Goal: Book appointment/travel/reservation

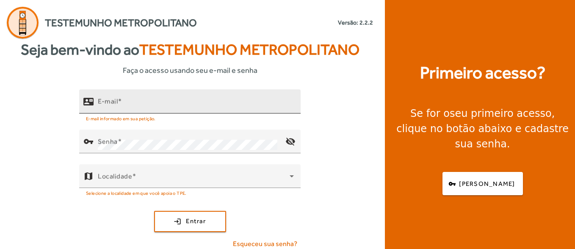
click at [113, 102] on mat-label "E-mail" at bounding box center [108, 101] width 20 height 8
click at [113, 102] on input "E-mail" at bounding box center [196, 105] width 196 height 10
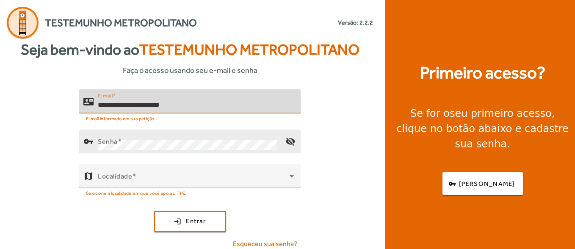
type input "**********"
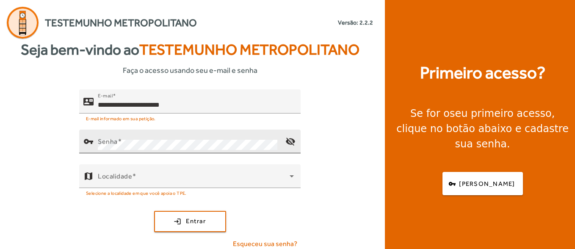
click at [143, 135] on div "Senha" at bounding box center [188, 142] width 181 height 24
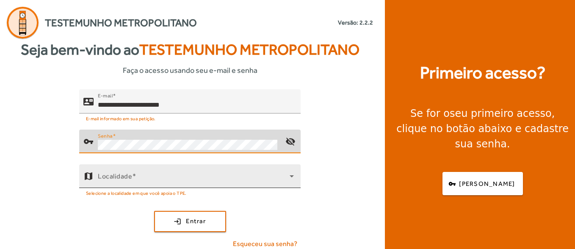
click at [131, 180] on span at bounding box center [194, 179] width 192 height 10
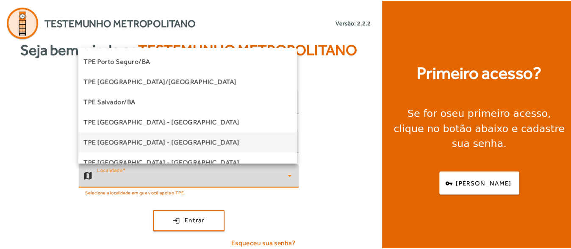
scroll to position [169, 0]
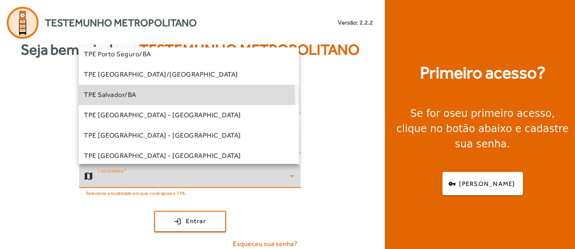
drag, startPoint x: 151, startPoint y: 99, endPoint x: 182, endPoint y: 198, distance: 103.0
click at [151, 99] on mat-option "TPE Salvador/BA" at bounding box center [189, 95] width 220 height 20
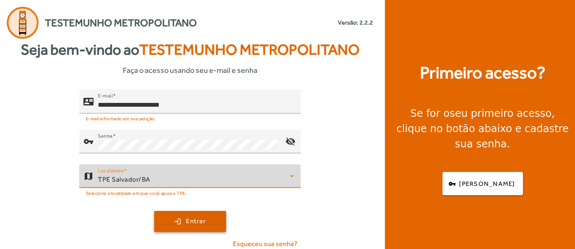
click at [189, 212] on span "submit" at bounding box center [190, 221] width 70 height 20
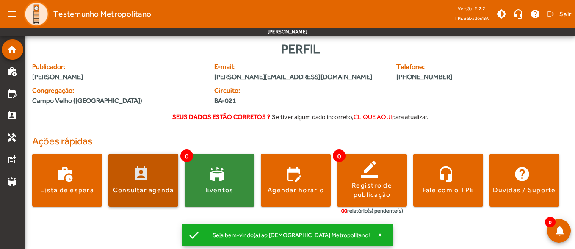
click at [149, 181] on span at bounding box center [143, 180] width 70 height 20
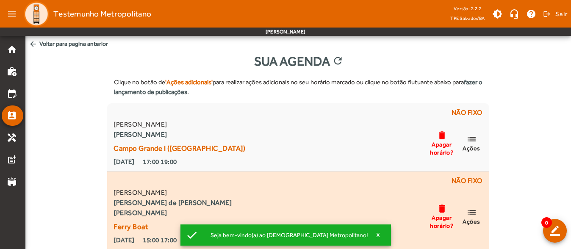
scroll to position [42, 0]
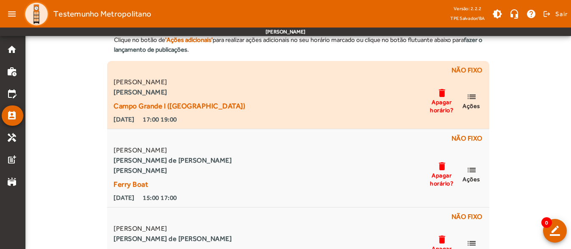
click at [472, 99] on mat-icon "list" at bounding box center [471, 96] width 10 height 11
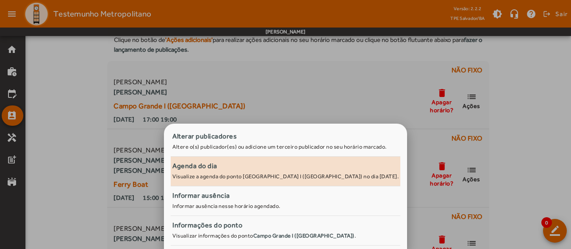
click at [246, 168] on div "Agenda do dia" at bounding box center [285, 166] width 226 height 10
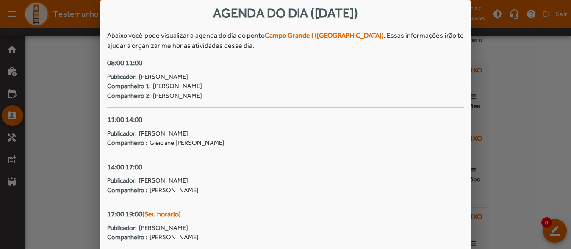
click at [521, 135] on div at bounding box center [285, 124] width 571 height 249
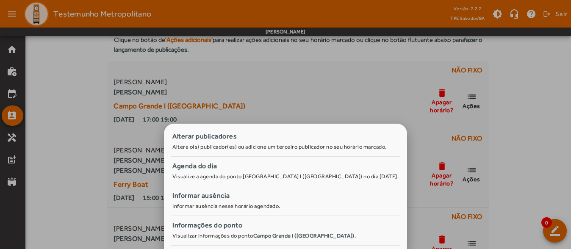
click at [81, 106] on div at bounding box center [285, 124] width 571 height 249
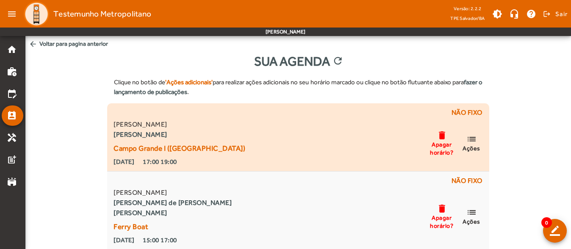
click at [469, 141] on mat-icon "list" at bounding box center [471, 139] width 10 height 11
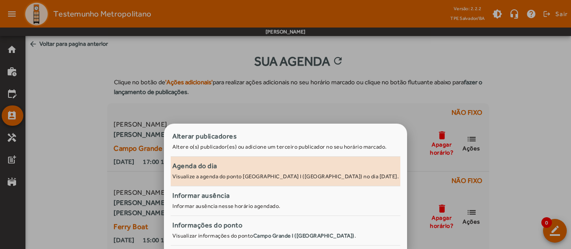
click at [226, 177] on small "Visualize a agenda do ponto [GEOGRAPHIC_DATA] I ([GEOGRAPHIC_DATA]) no dia [DAT…" at bounding box center [285, 176] width 226 height 6
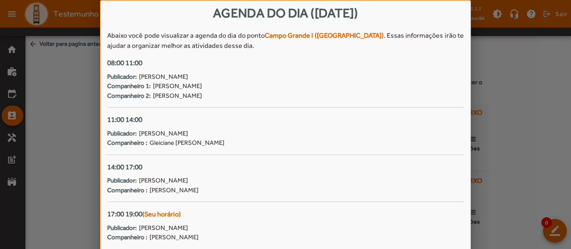
click at [500, 186] on div at bounding box center [285, 124] width 571 height 249
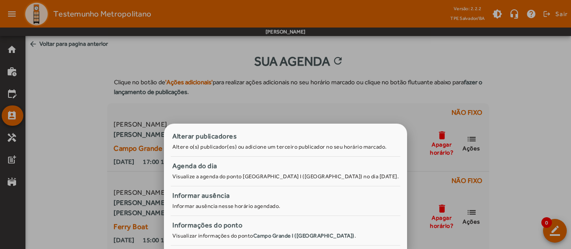
drag, startPoint x: 380, startPoint y: 102, endPoint x: 332, endPoint y: 63, distance: 61.4
click at [380, 102] on div at bounding box center [285, 124] width 571 height 249
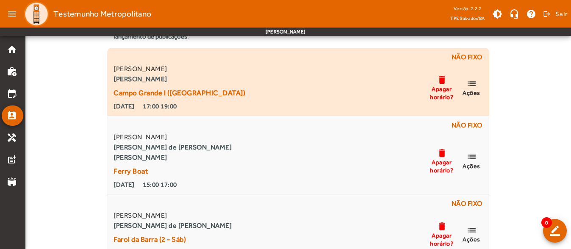
scroll to position [42, 0]
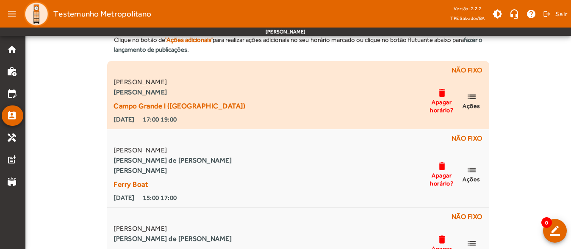
click at [469, 99] on mat-icon "list" at bounding box center [471, 96] width 10 height 11
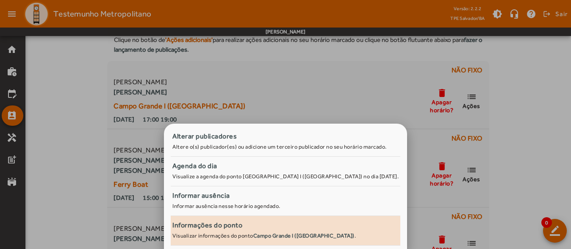
click at [247, 224] on div "Informações do ponto" at bounding box center [285, 225] width 226 height 10
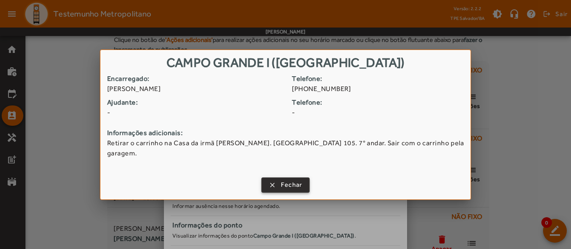
click at [282, 180] on span "Fechar" at bounding box center [292, 185] width 22 height 10
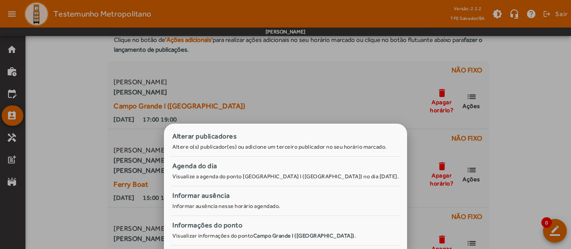
click at [545, 168] on div at bounding box center [285, 124] width 571 height 249
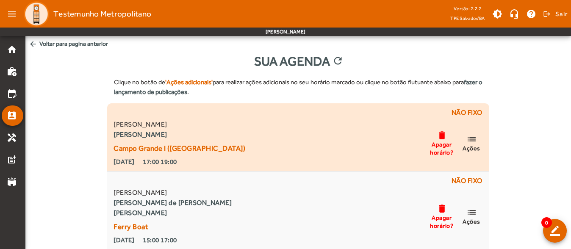
scroll to position [42, 0]
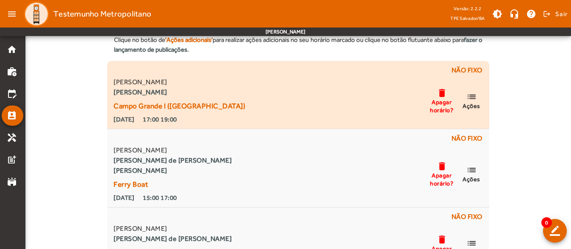
click at [475, 102] on span "Ações" at bounding box center [471, 106] width 18 height 8
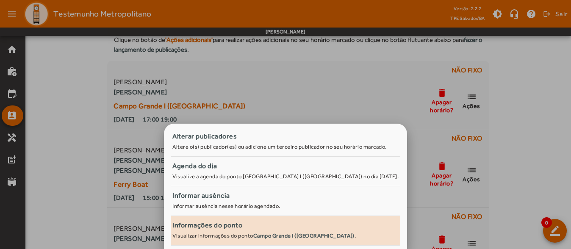
click at [290, 236] on strong "Campo Grande I ([GEOGRAPHIC_DATA])" at bounding box center [303, 235] width 101 height 6
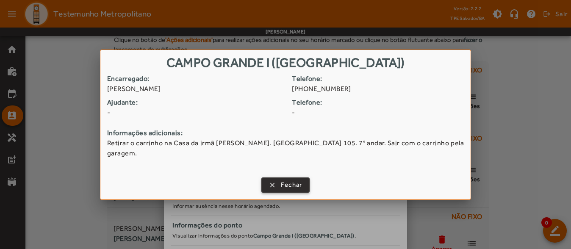
click at [297, 182] on span "Fechar" at bounding box center [292, 185] width 22 height 10
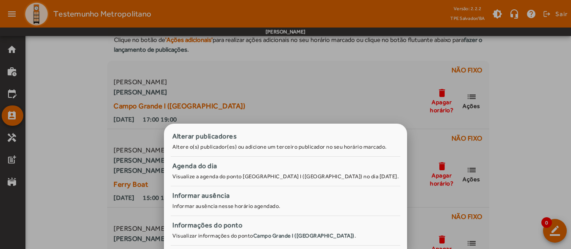
click at [537, 166] on div at bounding box center [285, 124] width 571 height 249
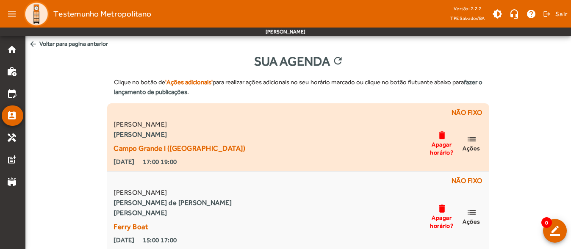
click at [470, 141] on mat-icon "list" at bounding box center [471, 139] width 10 height 11
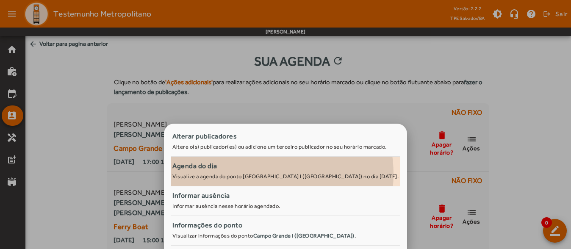
click at [257, 174] on small "Visualize a agenda do ponto [GEOGRAPHIC_DATA] I ([GEOGRAPHIC_DATA]) no dia [DAT…" at bounding box center [285, 176] width 226 height 6
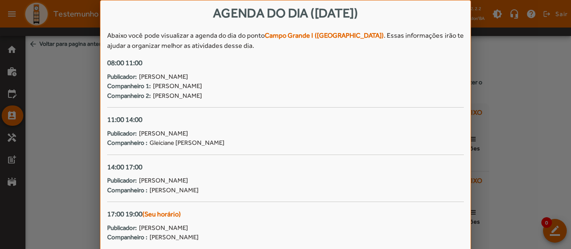
drag, startPoint x: 108, startPoint y: 34, endPoint x: 268, endPoint y: 243, distance: 263.6
click at [268, 243] on div "Agenda do dia ([DATE]) Abaixo você pode visualizar a agenda do dia do ponto [GE…" at bounding box center [285, 137] width 370 height 274
copy div "Abaixo você pode visualizar a agenda do dia do ponto [GEOGRAPHIC_DATA] I ([GEOG…"
click at [549, 157] on div at bounding box center [285, 124] width 571 height 249
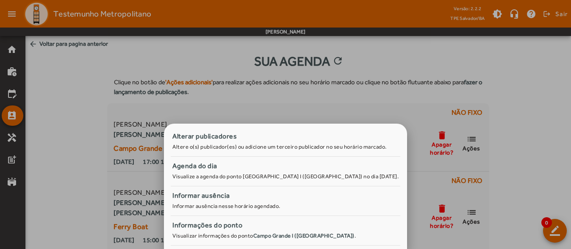
click at [506, 132] on div at bounding box center [285, 124] width 571 height 249
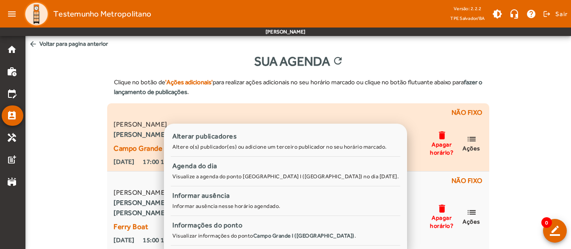
click at [468, 140] on mat-icon "list" at bounding box center [471, 139] width 10 height 11
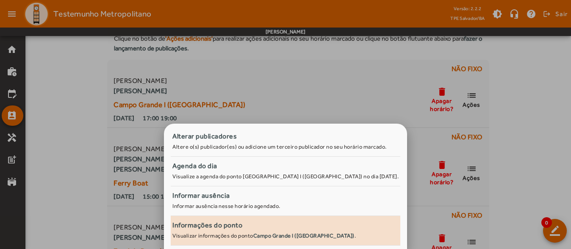
scroll to position [85, 0]
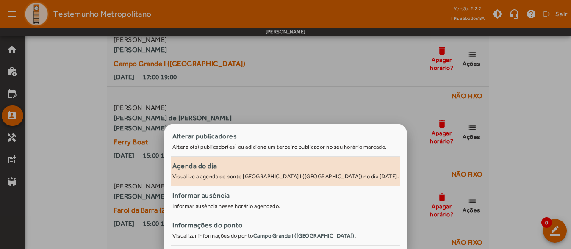
click at [216, 168] on div "Agenda do dia" at bounding box center [285, 166] width 226 height 10
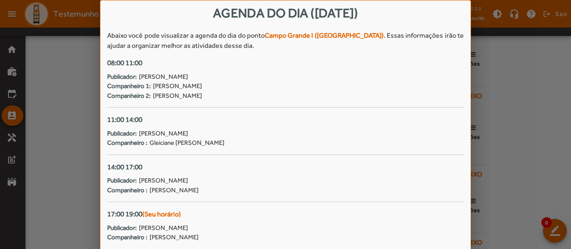
click at [543, 189] on div at bounding box center [285, 124] width 571 height 249
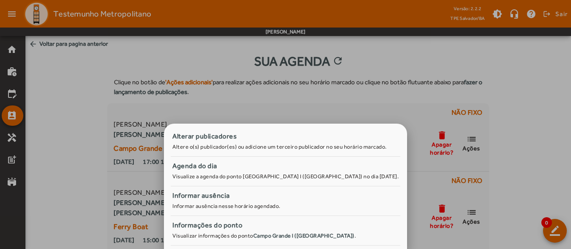
scroll to position [85, 0]
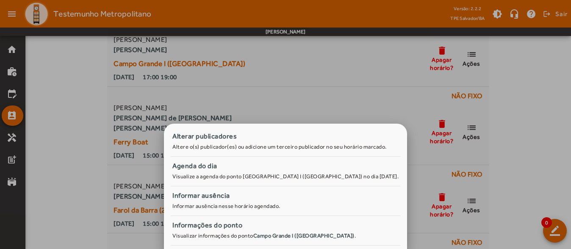
click at [497, 126] on div at bounding box center [285, 124] width 571 height 249
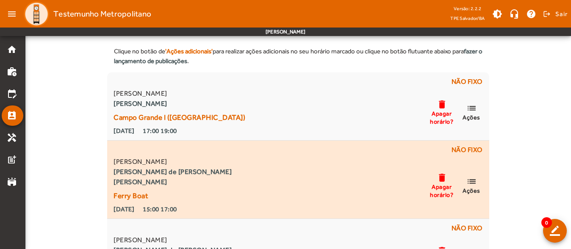
scroll to position [0, 0]
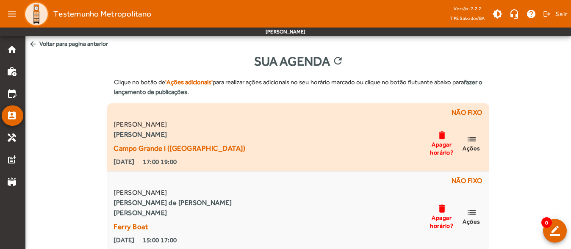
click at [480, 138] on span "list Ações" at bounding box center [470, 143] width 25 height 18
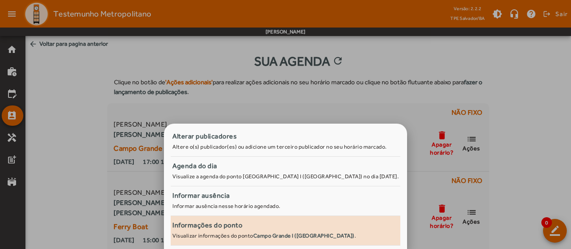
click at [223, 224] on div "Informações do ponto" at bounding box center [285, 225] width 226 height 10
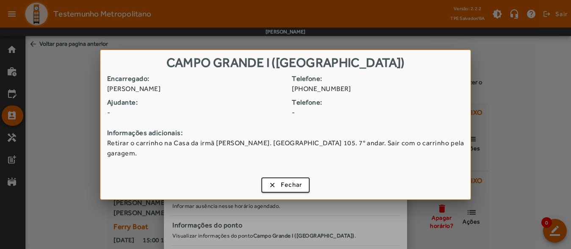
drag, startPoint x: 117, startPoint y: 147, endPoint x: 468, endPoint y: 147, distance: 351.3
click at [468, 147] on div "Encarregado: [PERSON_NAME] Telefone: [PHONE_NUMBER] Ajudante: - Telefone: - Inf…" at bounding box center [285, 124] width 370 height 100
copy span "Retirar o carrinho na Casa da irmã [PERSON_NAME]. [GEOGRAPHIC_DATA] 105. 7° and…"
click at [301, 181] on span "Fechar" at bounding box center [292, 185] width 22 height 10
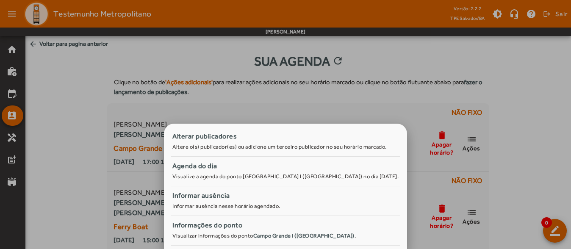
click at [94, 165] on div at bounding box center [285, 124] width 571 height 249
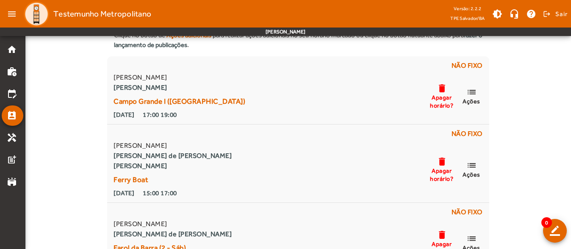
scroll to position [127, 0]
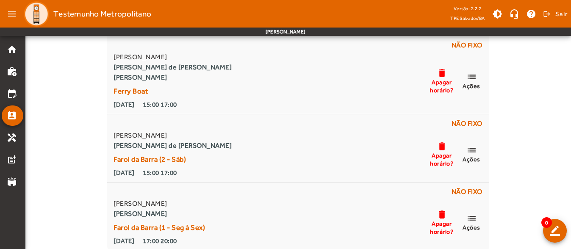
scroll to position [137, 0]
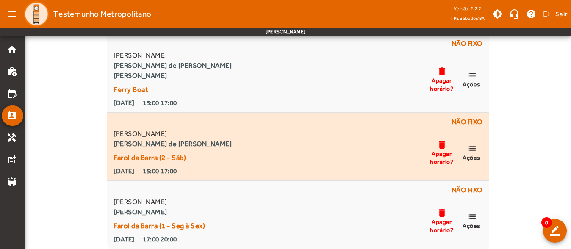
click at [472, 152] on mat-icon "list" at bounding box center [471, 148] width 10 height 11
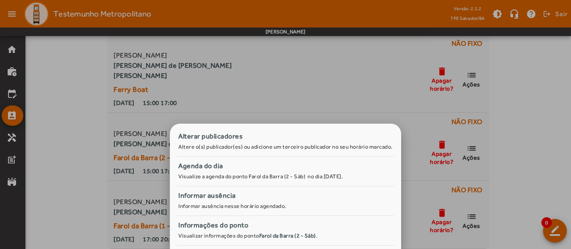
click at [74, 155] on div at bounding box center [285, 124] width 571 height 249
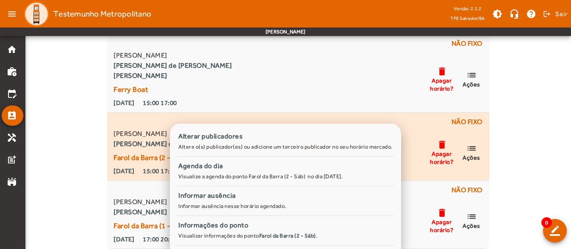
scroll to position [137, 0]
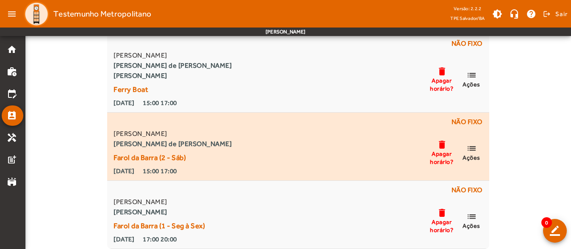
click at [470, 151] on mat-icon "list" at bounding box center [471, 148] width 10 height 11
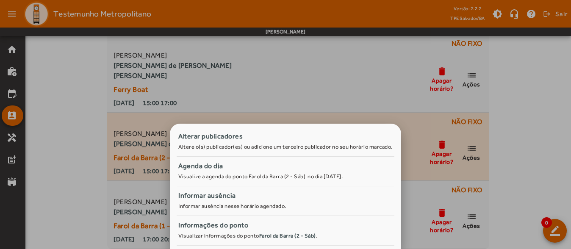
scroll to position [0, 0]
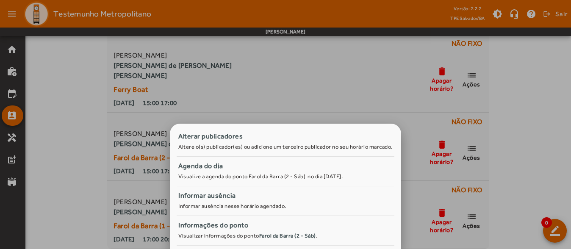
click at [60, 166] on div at bounding box center [285, 124] width 571 height 249
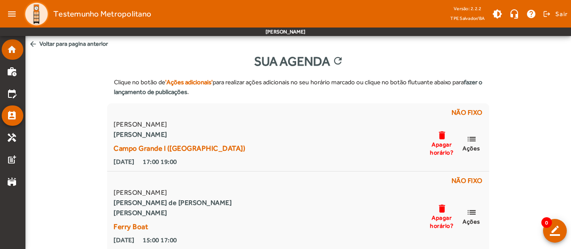
scroll to position [137, 0]
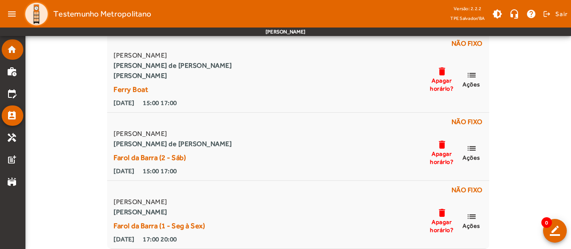
click at [5, 48] on mat-list-item "home" at bounding box center [13, 49] width 22 height 20
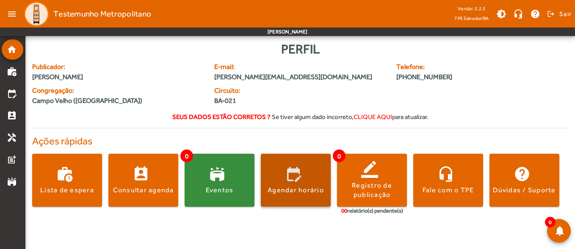
click at [297, 187] on div "Agendar horário" at bounding box center [296, 189] width 56 height 9
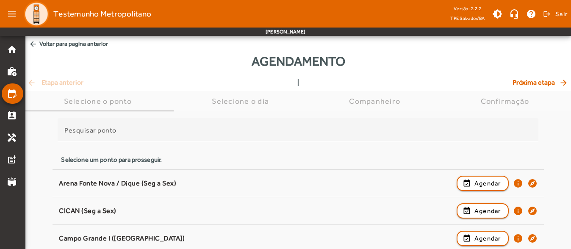
click at [138, 160] on div "Selecione um ponto para prosseguir." at bounding box center [298, 159] width 474 height 9
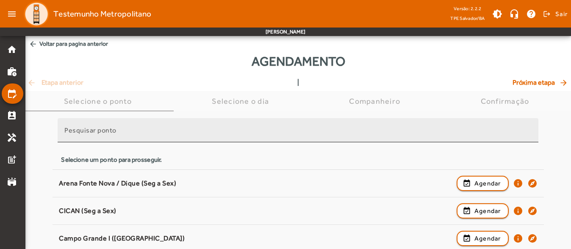
click at [144, 129] on input "Pesquisar ponto" at bounding box center [297, 134] width 467 height 10
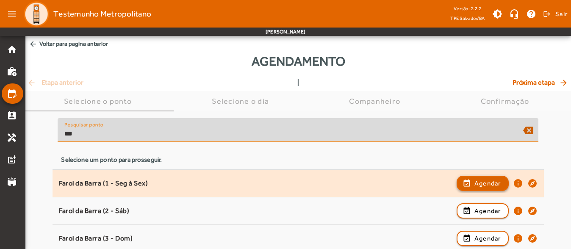
type input "***"
click at [492, 185] on span "Agendar" at bounding box center [487, 183] width 27 height 10
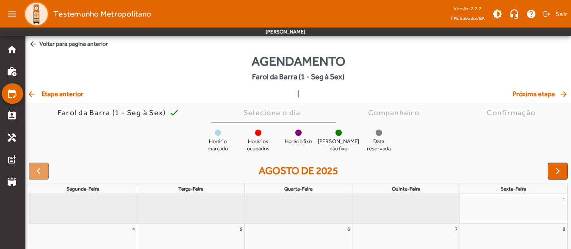
click at [66, 97] on span "arrow_back Etapa anterior" at bounding box center [55, 94] width 56 height 10
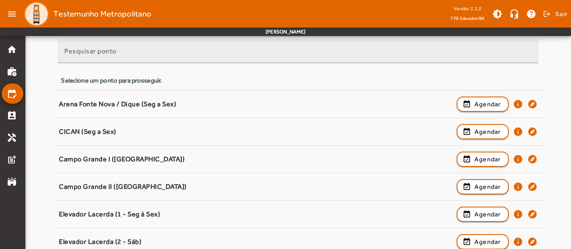
scroll to position [42, 0]
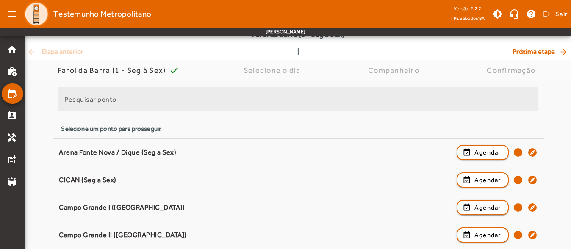
click at [124, 97] on div "Pesquisar ponto" at bounding box center [297, 99] width 467 height 24
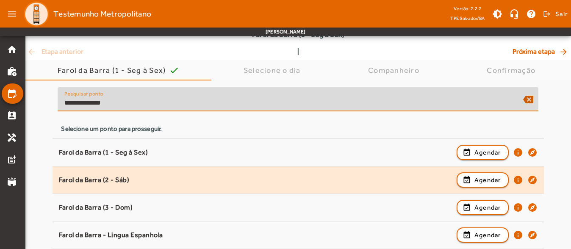
scroll to position [69, 0]
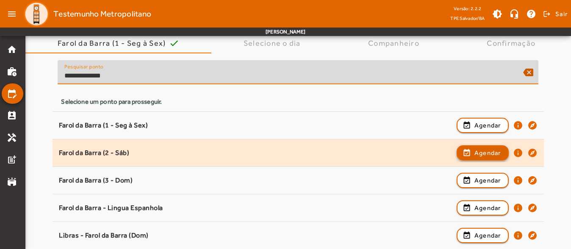
type input "**********"
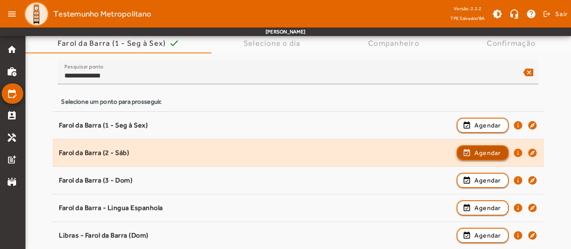
click at [474, 150] on span "Agendar" at bounding box center [487, 153] width 27 height 10
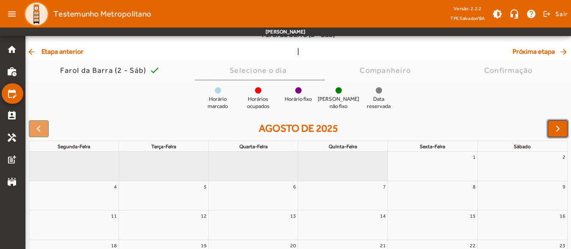
click at [562, 125] on span "button" at bounding box center [557, 129] width 10 height 10
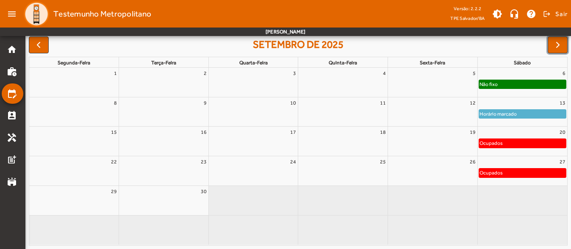
scroll to position [84, 0]
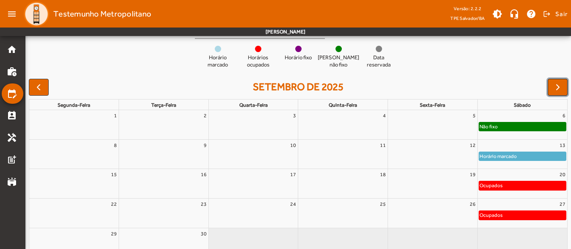
click at [559, 88] on span "button" at bounding box center [557, 87] width 10 height 10
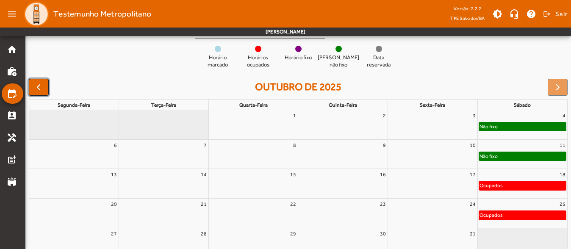
click at [47, 82] on button "button" at bounding box center [39, 87] width 20 height 17
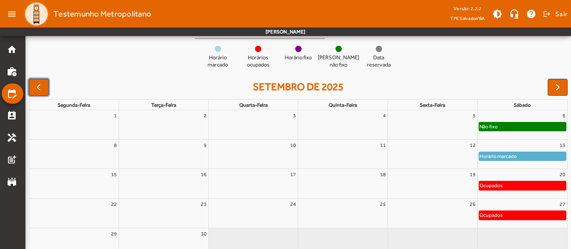
click at [42, 84] on span "button" at bounding box center [38, 87] width 10 height 10
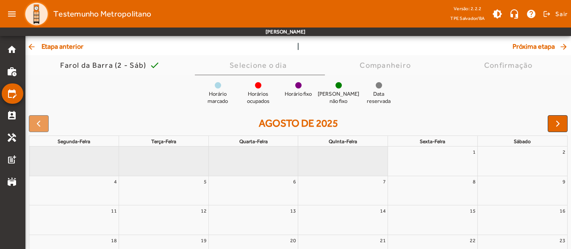
scroll to position [0, 0]
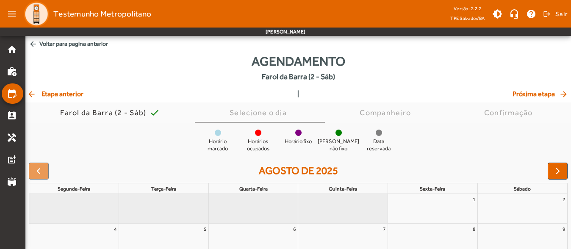
click at [81, 37] on span "arrow_back Voltar para pagina anterior" at bounding box center [297, 44] width 545 height 16
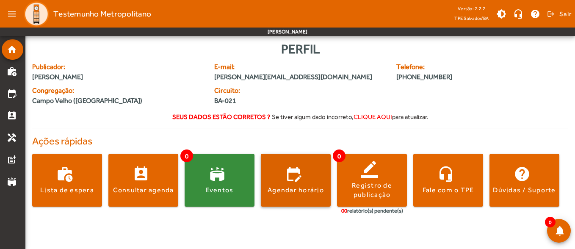
click at [282, 182] on span at bounding box center [296, 180] width 70 height 20
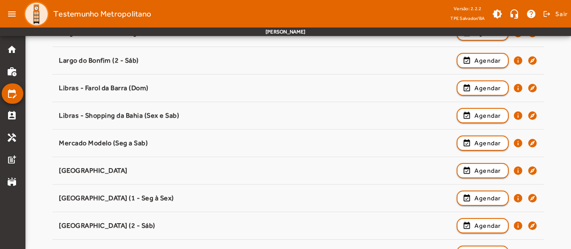
scroll to position [550, 0]
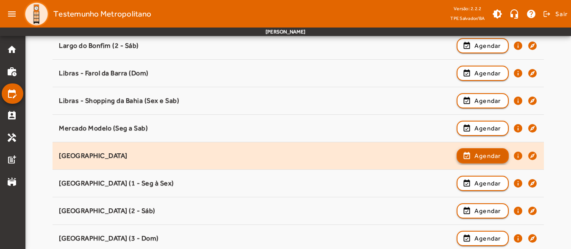
click at [480, 150] on span "button" at bounding box center [482, 156] width 50 height 20
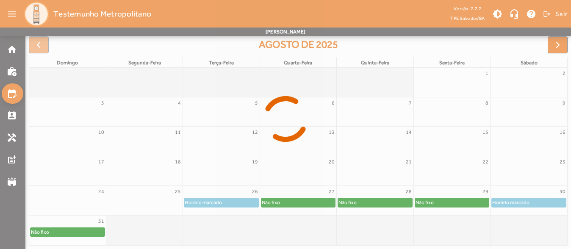
scroll to position [126, 0]
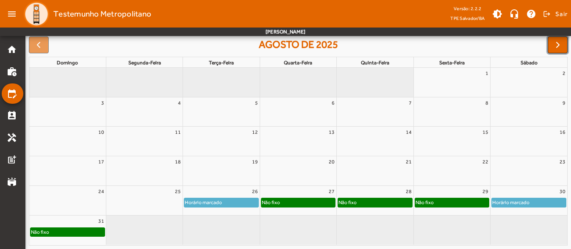
click at [559, 41] on span "button" at bounding box center [557, 45] width 10 height 10
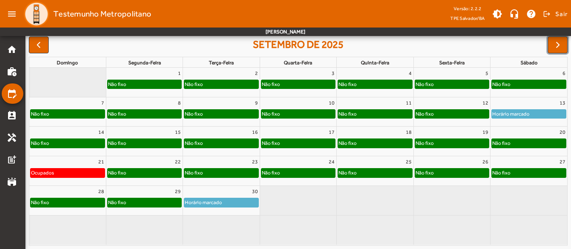
click at [544, 133] on div "20" at bounding box center [528, 132] width 77 height 11
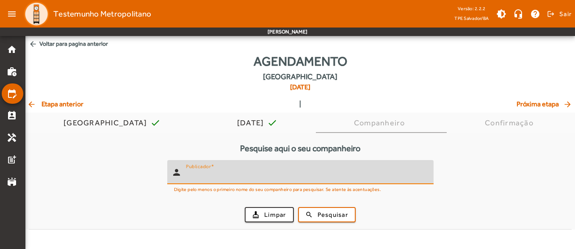
click at [225, 171] on input "Publicador" at bounding box center [306, 176] width 241 height 10
type input "*******"
click at [314, 217] on span "submit" at bounding box center [327, 214] width 56 height 20
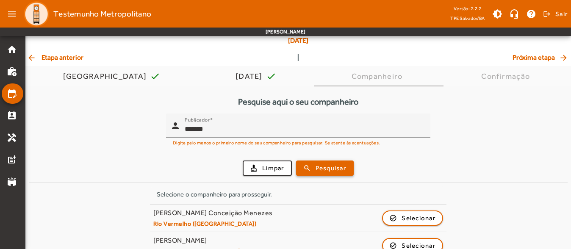
scroll to position [119, 0]
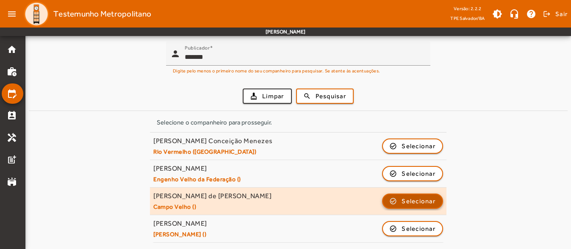
click at [416, 196] on span "Selecionar" at bounding box center [418, 201] width 34 height 10
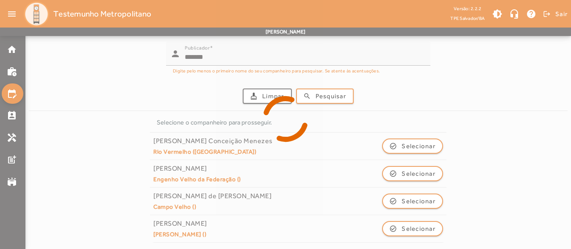
scroll to position [0, 0]
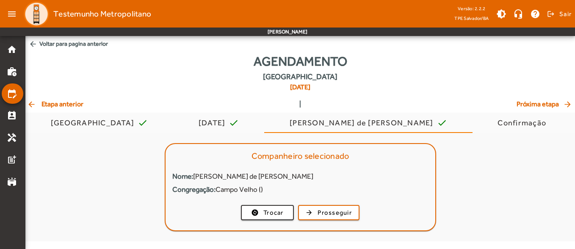
click at [334, 201] on mat-card "Companheiro selecionado Nome: [PERSON_NAME] de [PERSON_NAME] Congregação: Campo…" at bounding box center [300, 187] width 271 height 88
click at [334, 212] on span "Prosseguir" at bounding box center [334, 213] width 34 height 10
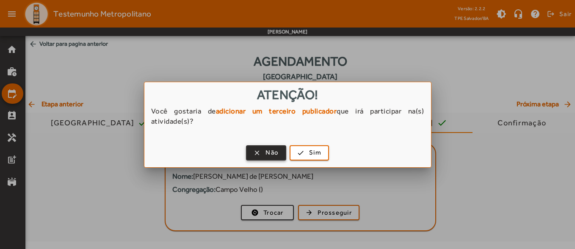
click at [266, 152] on span "Não" at bounding box center [271, 153] width 13 height 10
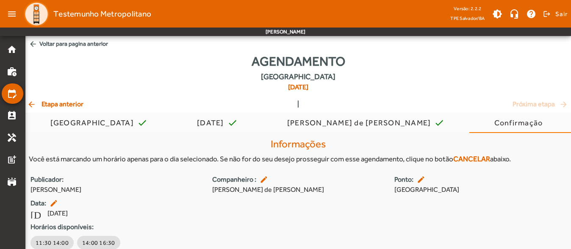
click at [55, 105] on span "arrow_back Etapa anterior" at bounding box center [55, 104] width 56 height 10
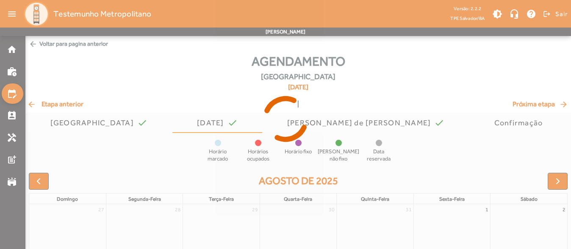
drag, startPoint x: 55, startPoint y: 105, endPoint x: 146, endPoint y: 77, distance: 94.4
click at [146, 77] on div at bounding box center [285, 124] width 571 height 249
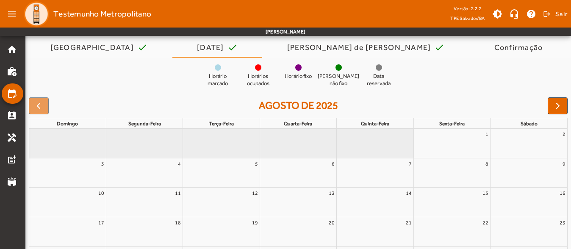
scroll to position [136, 0]
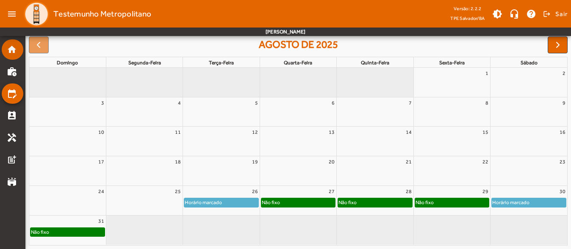
drag, startPoint x: 21, startPoint y: 57, endPoint x: 16, endPoint y: 55, distance: 5.7
click at [19, 57] on mat-accordion "home work_history edit_calendar perm_contact_calendar handyman post_add stadium" at bounding box center [13, 115] width 22 height 152
click at [16, 55] on mat-list-item "home" at bounding box center [13, 49] width 22 height 20
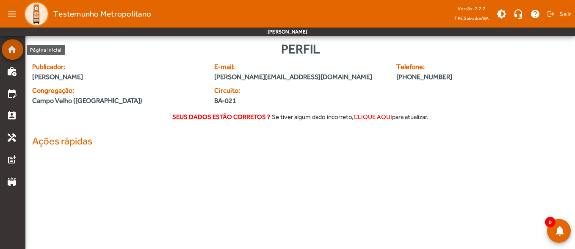
click at [16, 55] on mat-list-item "home" at bounding box center [13, 49] width 22 height 20
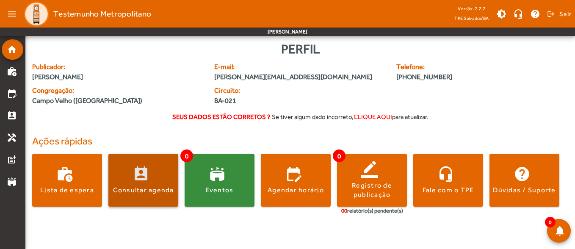
click at [120, 177] on span at bounding box center [143, 180] width 70 height 20
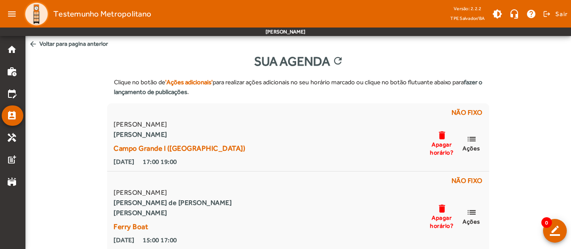
click at [63, 47] on span "arrow_back Voltar para pagina anterior" at bounding box center [297, 44] width 545 height 16
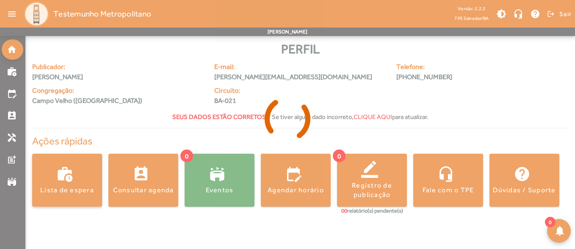
click at [86, 172] on span at bounding box center [67, 180] width 70 height 20
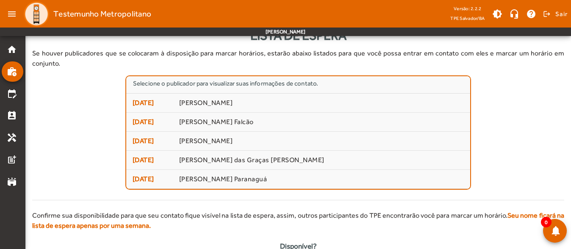
scroll to position [12, 0]
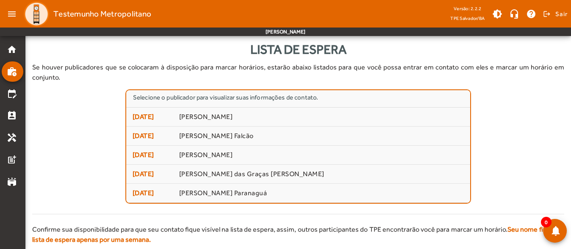
click at [379, 54] on div "Lista de espera" at bounding box center [298, 49] width 532 height 19
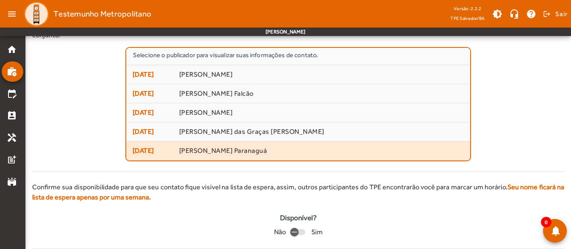
scroll to position [0, 0]
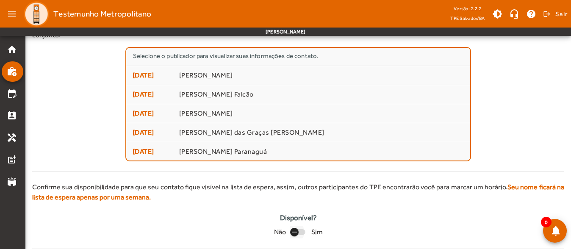
click at [292, 228] on icon "button" at bounding box center [294, 232] width 8 height 8
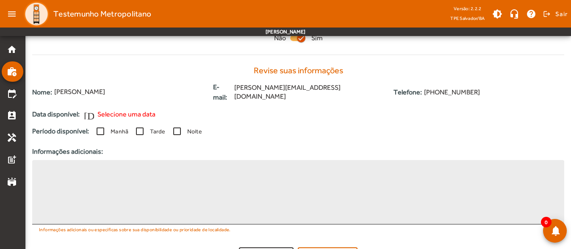
scroll to position [206, 0]
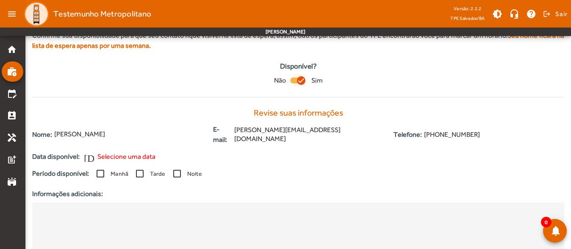
click at [292, 70] on div "button" at bounding box center [301, 80] width 20 height 20
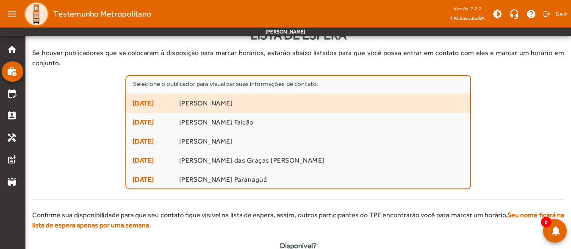
scroll to position [54, 0]
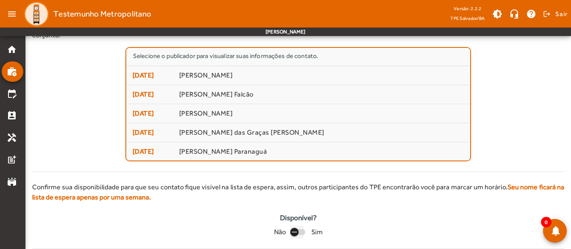
click at [298, 228] on icon "button" at bounding box center [294, 232] width 8 height 8
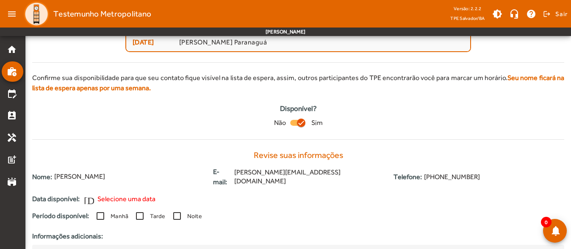
click at [295, 113] on div "button" at bounding box center [301, 123] width 20 height 20
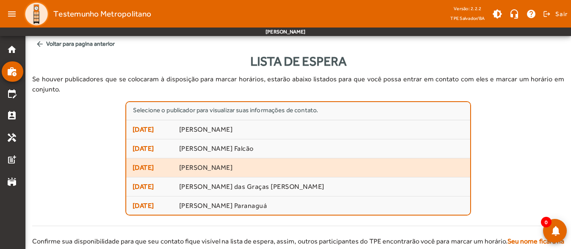
scroll to position [1, 0]
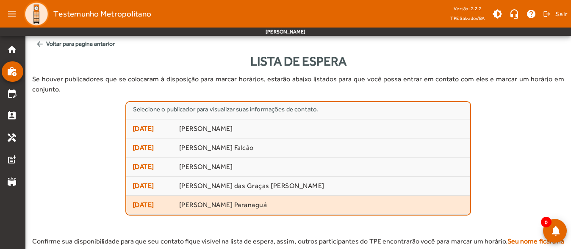
click at [225, 201] on span "[PERSON_NAME] Paranaguá" at bounding box center [321, 205] width 284 height 9
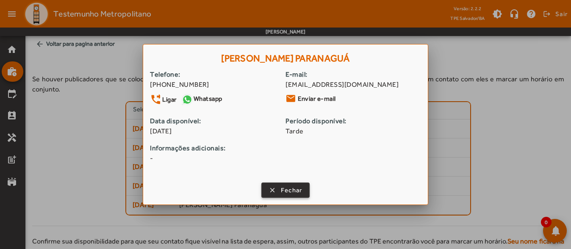
click at [277, 188] on span "button" at bounding box center [285, 190] width 47 height 20
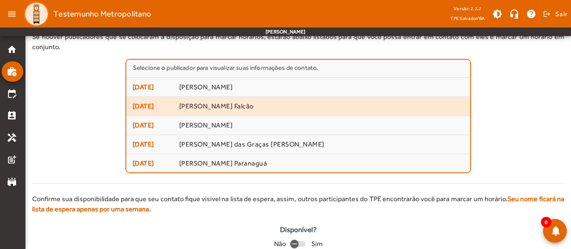
scroll to position [0, 0]
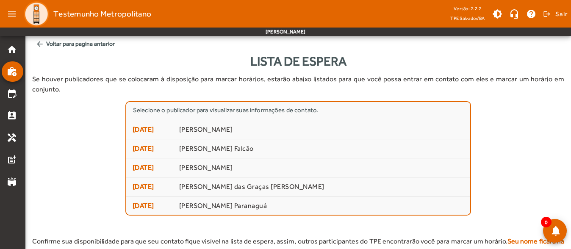
click at [108, 44] on span "arrow_back Voltar para pagina anterior" at bounding box center [298, 44] width 532 height 16
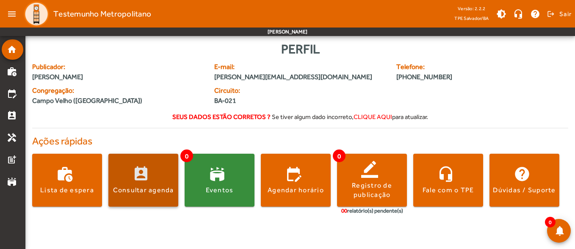
click at [143, 188] on div "Consultar agenda" at bounding box center [143, 189] width 61 height 9
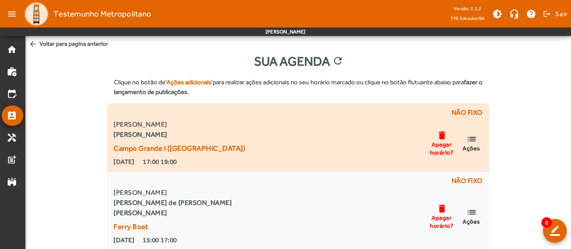
click at [473, 135] on mat-icon "list" at bounding box center [471, 139] width 10 height 11
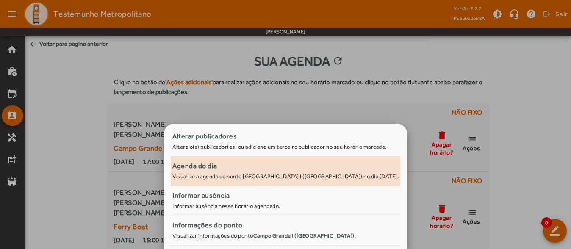
click at [299, 173] on span "Agenda do dia Visualize a agenda do ponto [GEOGRAPHIC_DATA] I ([GEOGRAPHIC_DATA…" at bounding box center [285, 170] width 226 height 19
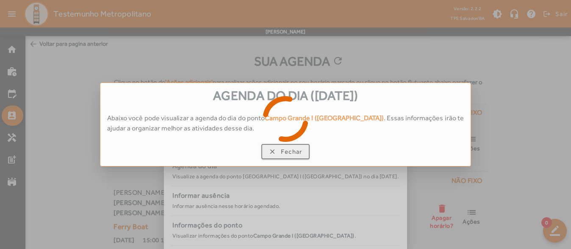
click at [299, 151] on div at bounding box center [285, 124] width 571 height 249
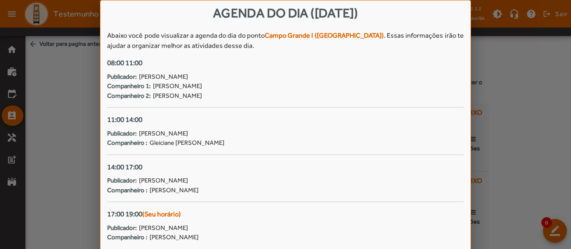
drag, startPoint x: 549, startPoint y: 174, endPoint x: 428, endPoint y: 166, distance: 121.3
click at [548, 174] on div at bounding box center [285, 124] width 571 height 249
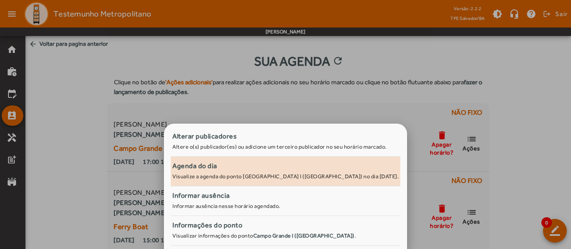
click at [293, 169] on div "Agenda do dia" at bounding box center [285, 166] width 226 height 10
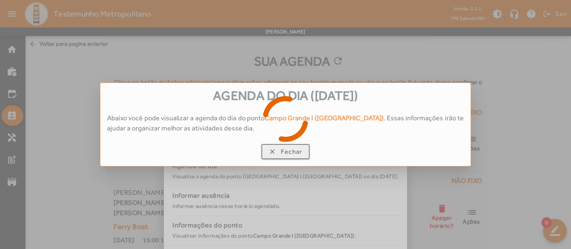
click at [289, 155] on div at bounding box center [285, 124] width 571 height 249
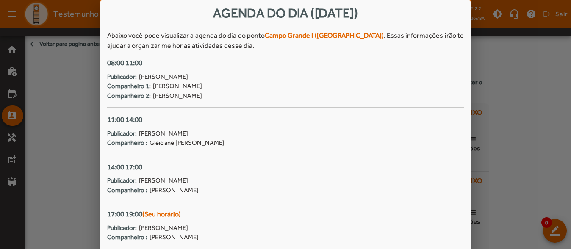
click at [492, 144] on div at bounding box center [285, 124] width 571 height 249
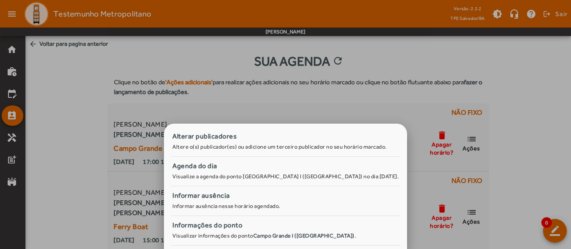
click at [61, 124] on div at bounding box center [285, 124] width 571 height 249
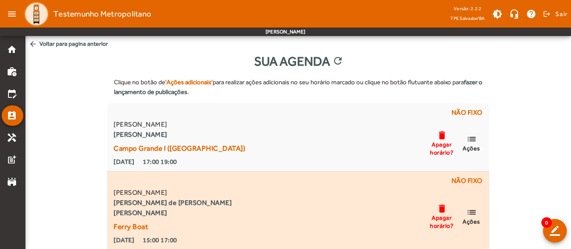
click at [473, 213] on mat-icon "list" at bounding box center [471, 212] width 10 height 11
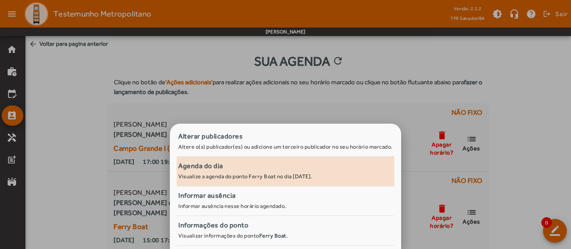
click at [276, 171] on div "Agenda do dia" at bounding box center [285, 166] width 214 height 10
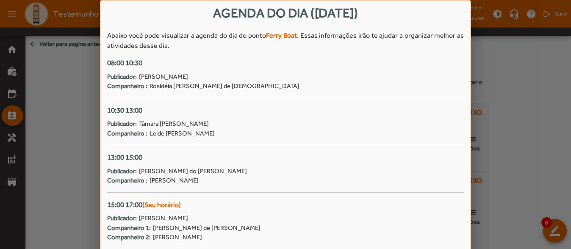
click at [567, 184] on div at bounding box center [285, 124] width 571 height 249
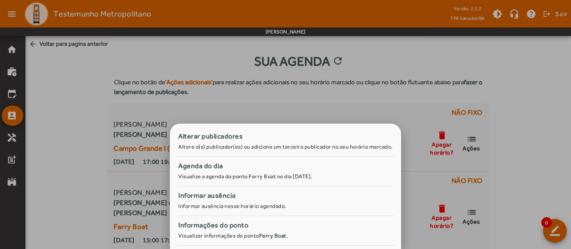
click at [498, 182] on div at bounding box center [285, 124] width 571 height 249
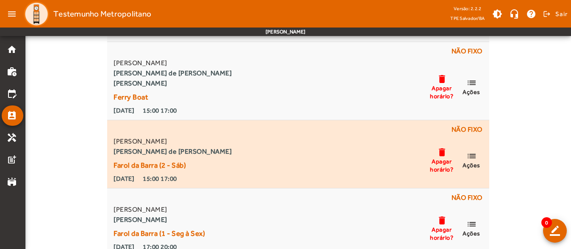
scroll to position [137, 0]
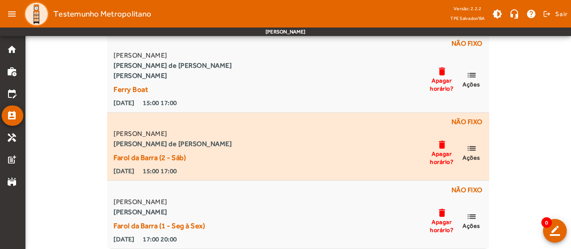
click at [471, 154] on span "Ações" at bounding box center [471, 158] width 18 height 8
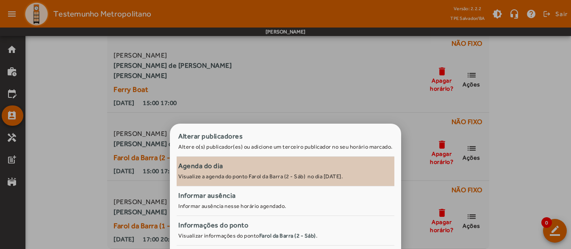
click at [264, 166] on div "Agenda do dia" at bounding box center [285, 166] width 214 height 10
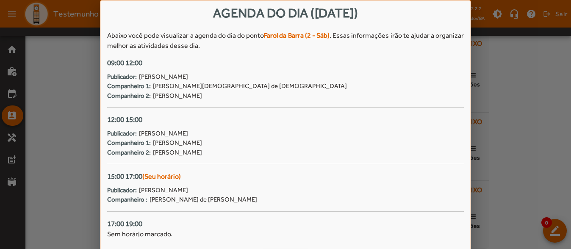
click at [510, 179] on div at bounding box center [285, 124] width 571 height 249
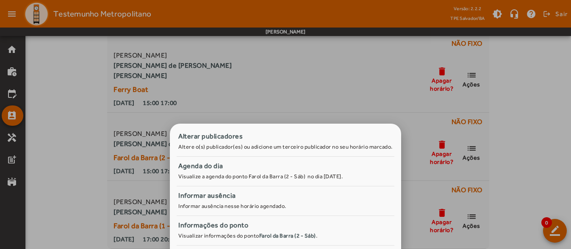
click at [499, 178] on div at bounding box center [285, 124] width 571 height 249
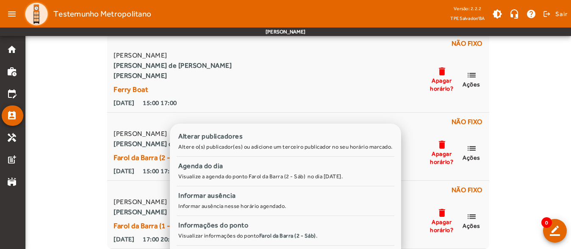
scroll to position [137, 0]
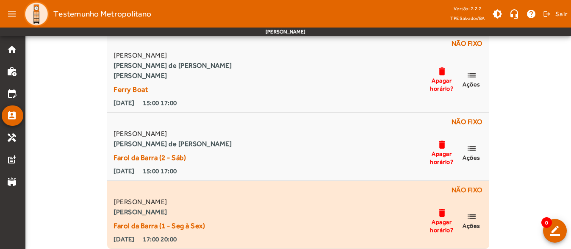
click at [473, 214] on mat-icon "list" at bounding box center [471, 216] width 10 height 11
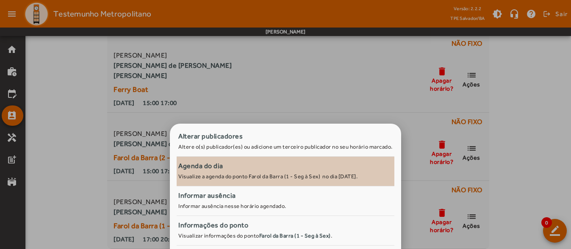
click at [226, 172] on span "Agenda do dia Visualize a agenda do ponto [GEOGRAPHIC_DATA] (1 - Seg à Sex) no …" at bounding box center [285, 170] width 214 height 19
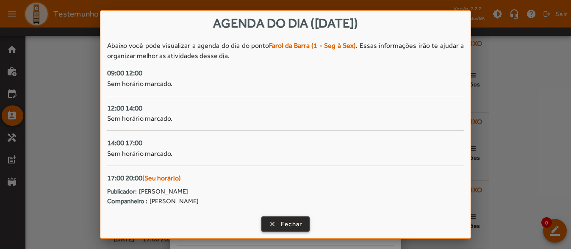
click at [290, 228] on span "Fechar" at bounding box center [292, 224] width 22 height 10
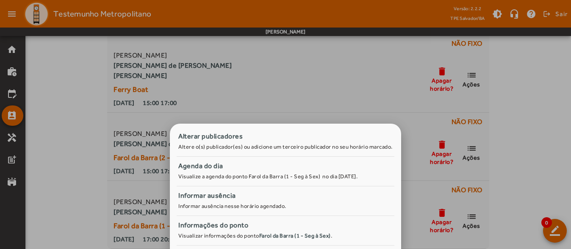
click at [520, 170] on div at bounding box center [285, 124] width 571 height 249
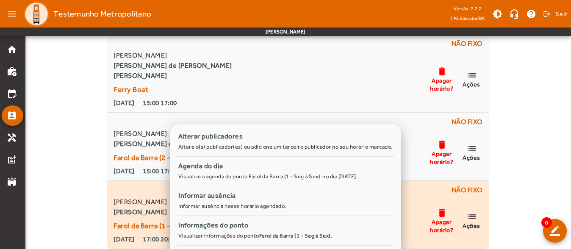
scroll to position [137, 0]
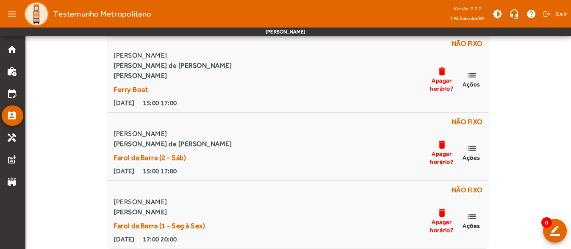
click at [91, 105] on div "Clique no botão de 'Ações adicionais' para realizar ações adicionais no seu hor…" at bounding box center [297, 91] width 545 height 315
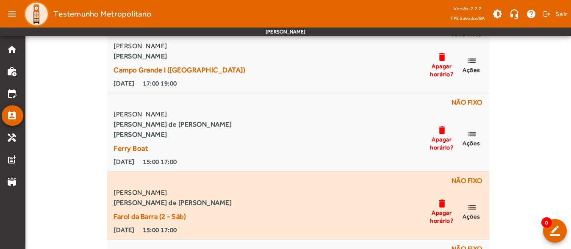
scroll to position [0, 0]
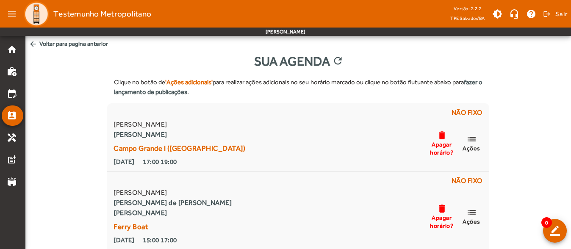
click at [193, 80] on strong "'Ações adicionais'" at bounding box center [188, 81] width 47 height 7
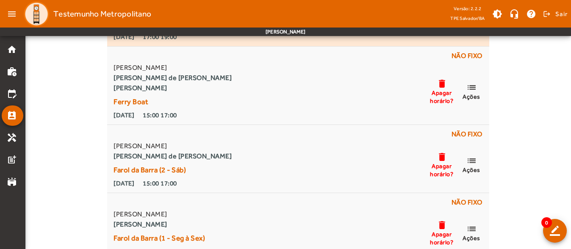
scroll to position [137, 0]
